Goal: Task Accomplishment & Management: Complete application form

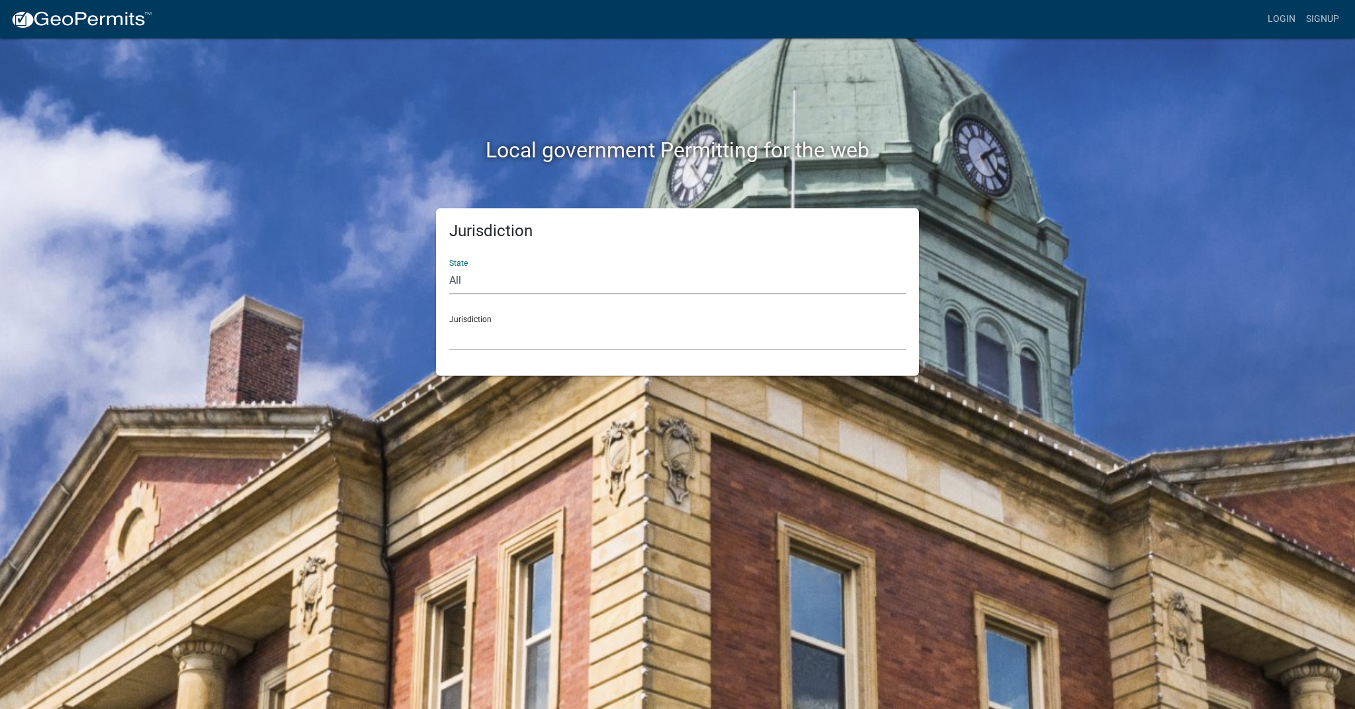
select select "[US_STATE]"
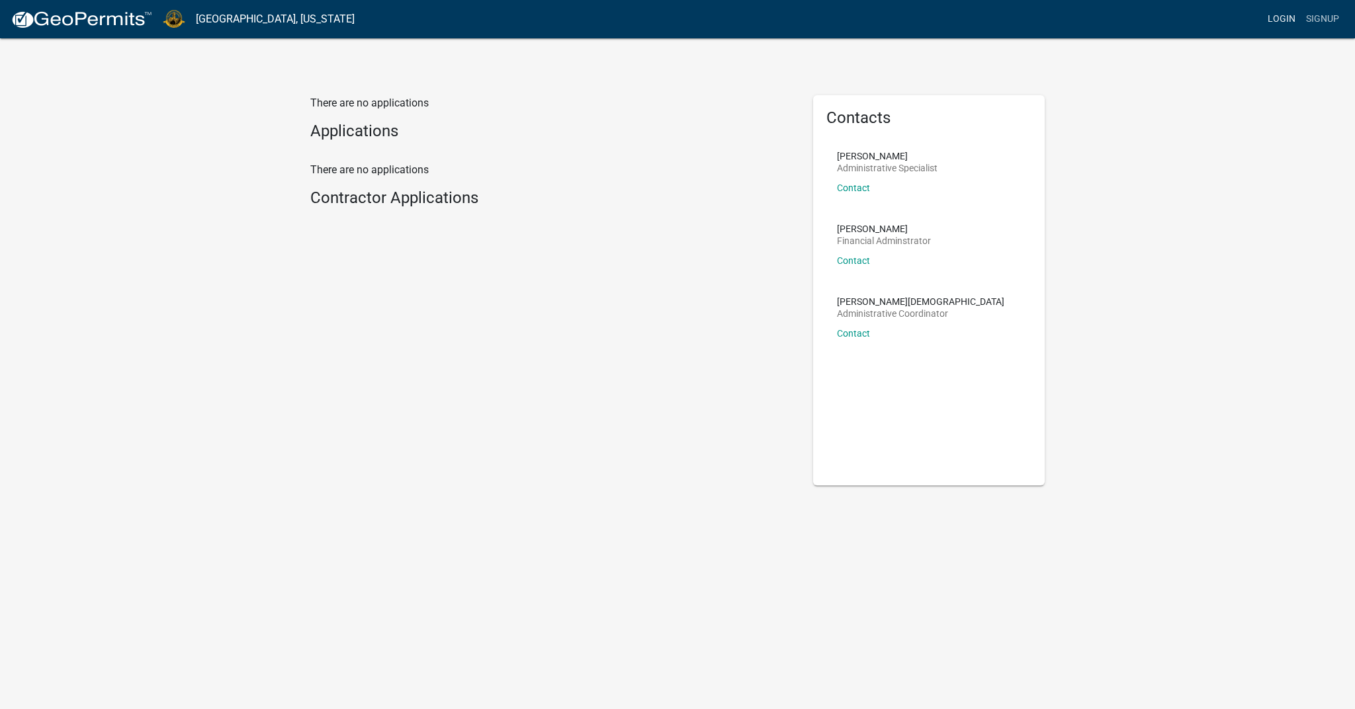
click at [1285, 14] on link "Login" at bounding box center [1282, 19] width 38 height 25
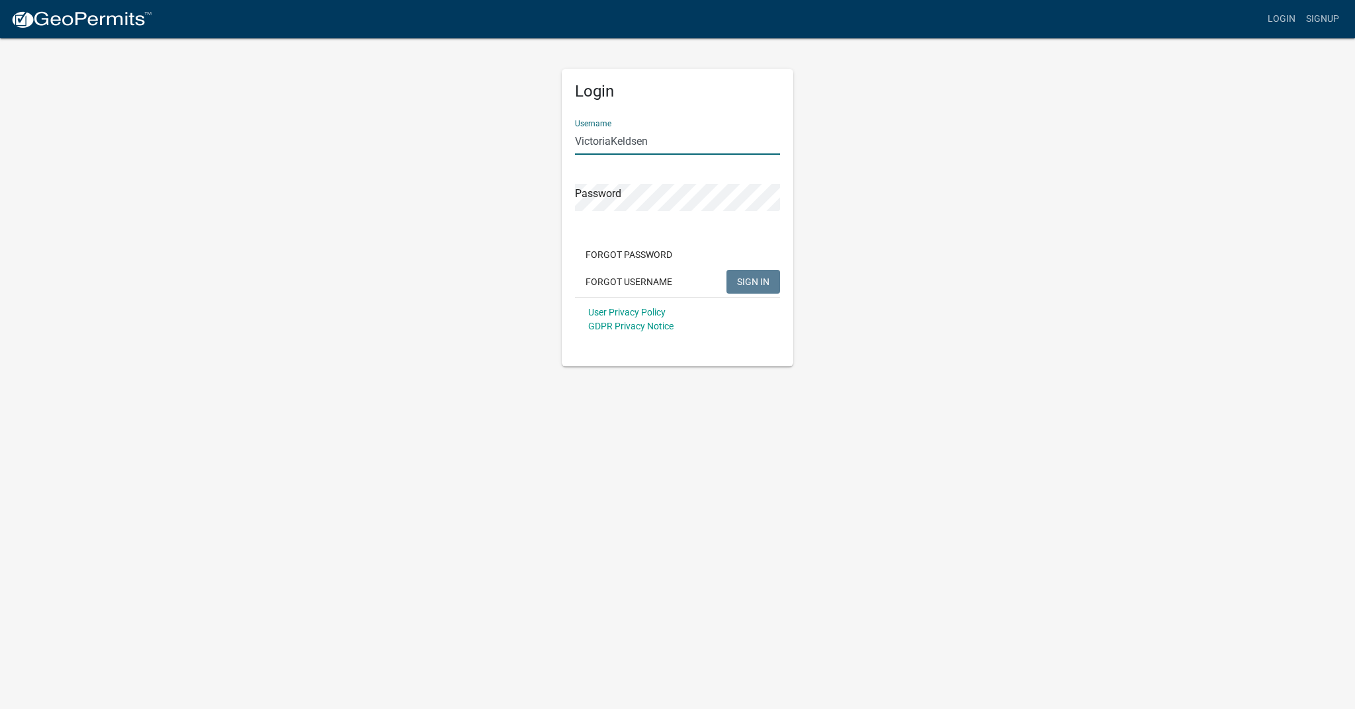
type input "VictoriaKeldsen"
click at [753, 281] on button "SIGN IN" at bounding box center [754, 282] width 54 height 24
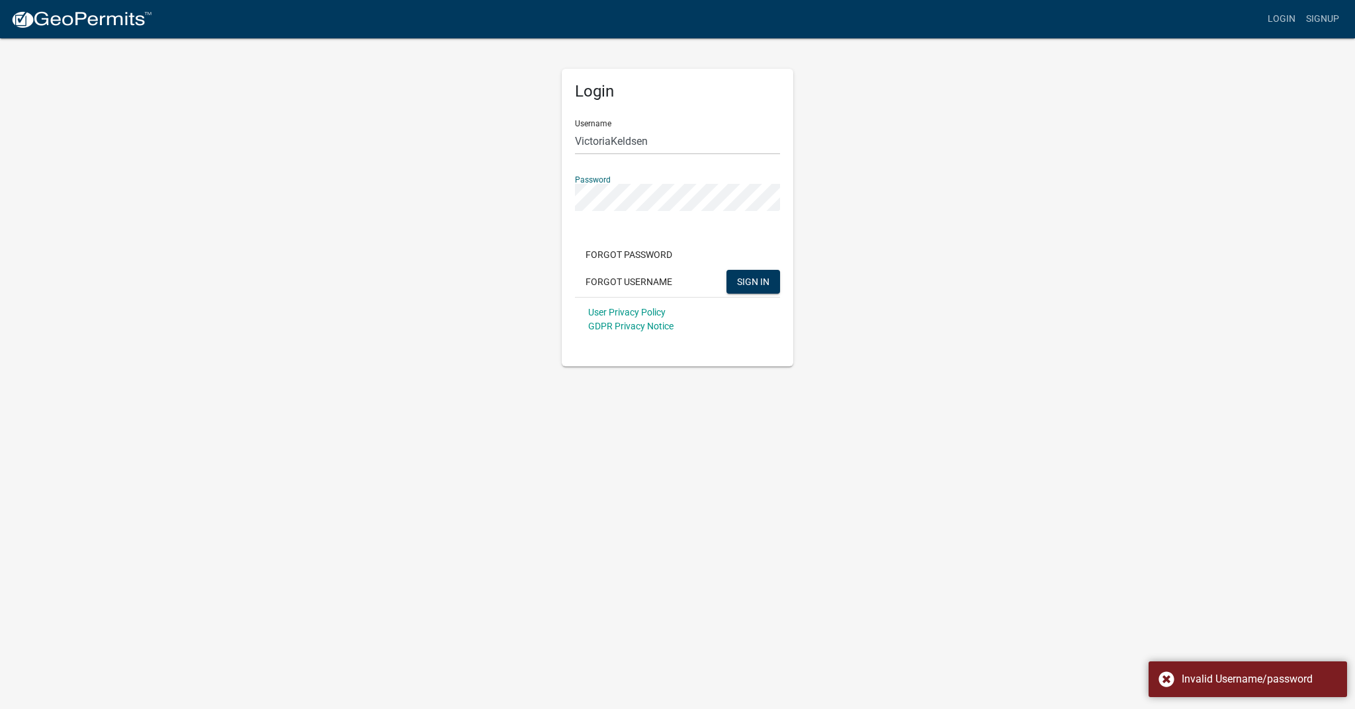
click at [753, 281] on button "SIGN IN" at bounding box center [754, 282] width 54 height 24
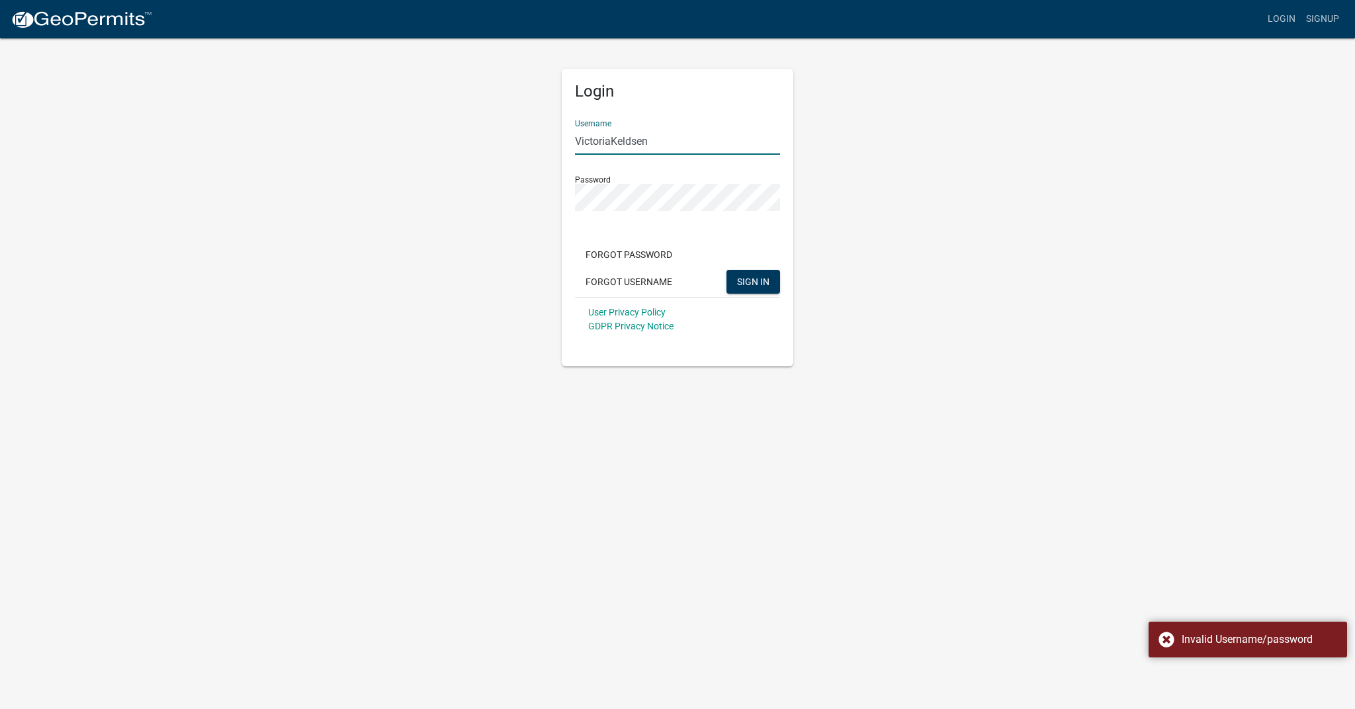
drag, startPoint x: 662, startPoint y: 143, endPoint x: 517, endPoint y: 136, distance: 144.4
click at [517, 136] on div "Login Username VictoriaKeldsen Password Forgot Password Forgot Username SIGN IN…" at bounding box center [677, 202] width 754 height 330
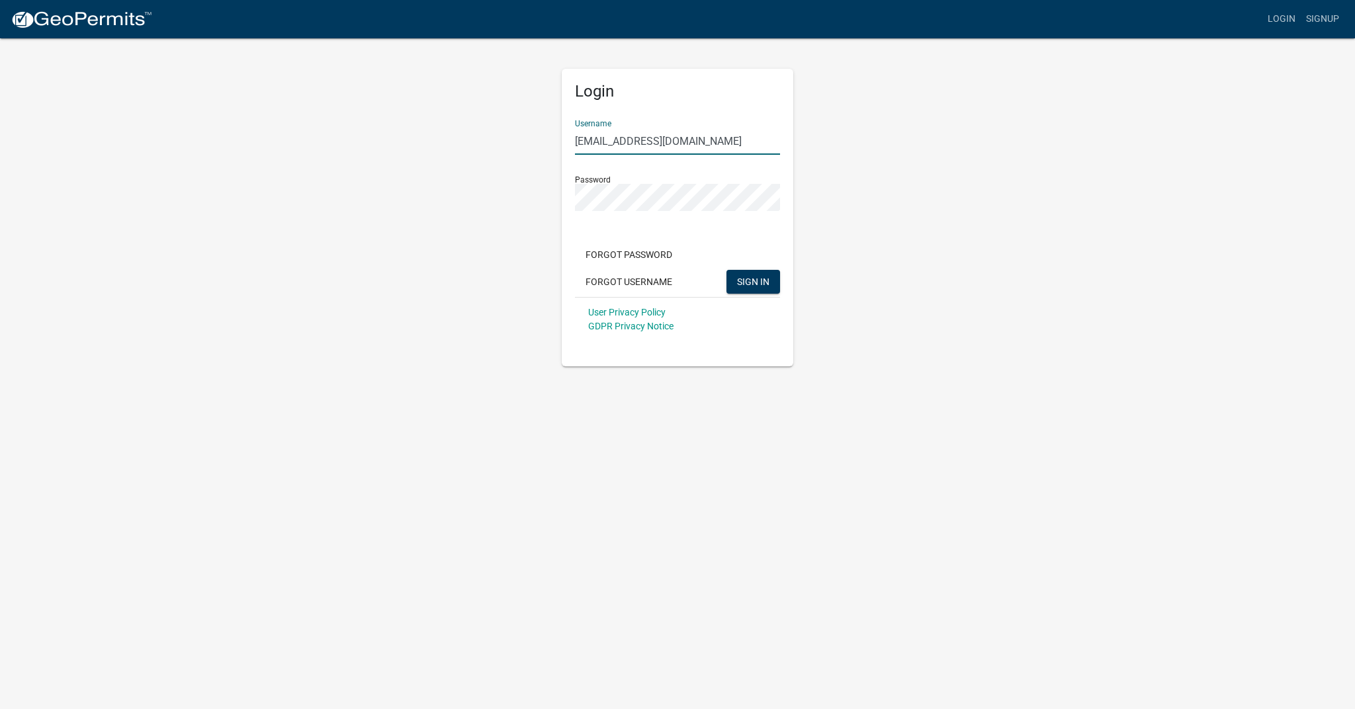
type input "[EMAIL_ADDRESS][DOMAIN_NAME]"
click at [757, 279] on span "SIGN IN" at bounding box center [753, 281] width 32 height 11
click at [543, 191] on div "Login Username [EMAIL_ADDRESS][DOMAIN_NAME] Password Forgot Password Forgot Use…" at bounding box center [677, 202] width 754 height 330
click at [753, 281] on button "SIGN IN" at bounding box center [754, 282] width 54 height 24
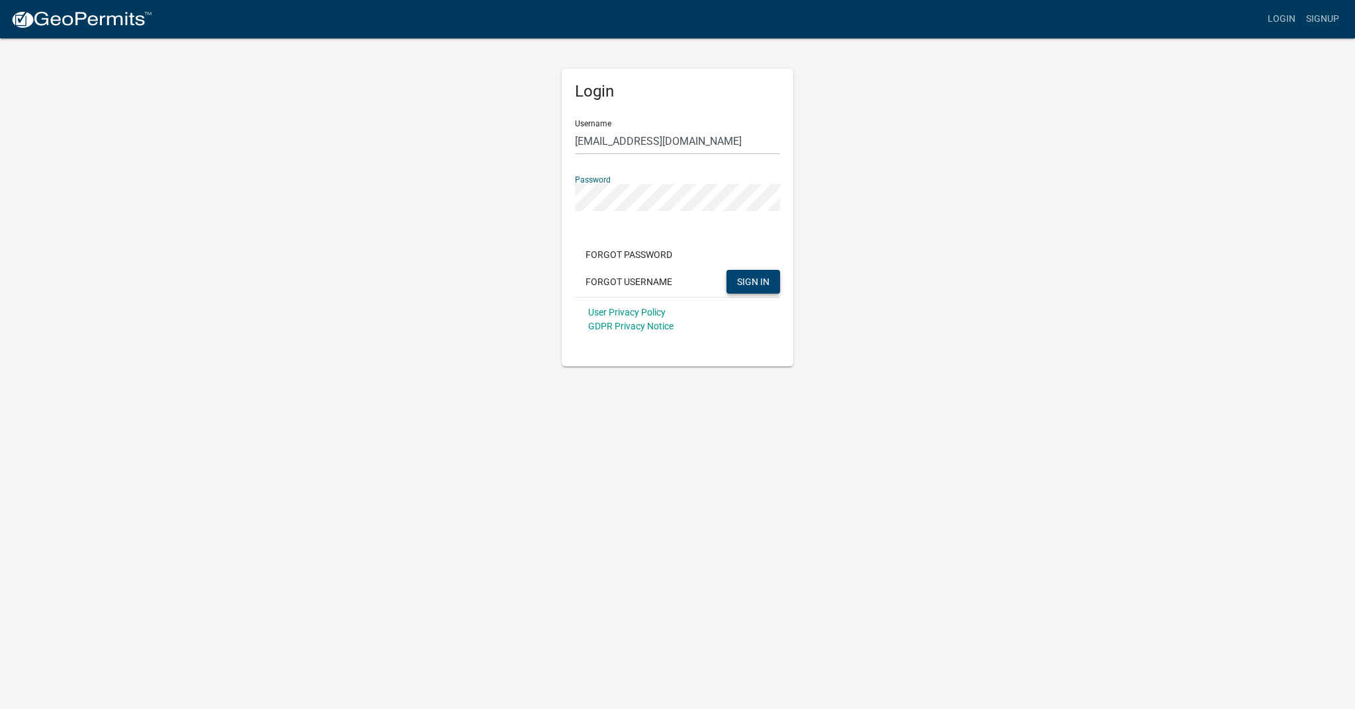
click at [488, 146] on div "Login Username [EMAIL_ADDRESS][DOMAIN_NAME] Password Forgot Password Forgot Use…" at bounding box center [677, 202] width 754 height 330
click at [753, 281] on button "SIGN IN" at bounding box center [754, 282] width 54 height 24
click at [914, 175] on div "Login Username [EMAIL_ADDRESS][DOMAIN_NAME] Password Forgot Password Forgot Use…" at bounding box center [677, 202] width 754 height 330
